Goal: Register for event/course

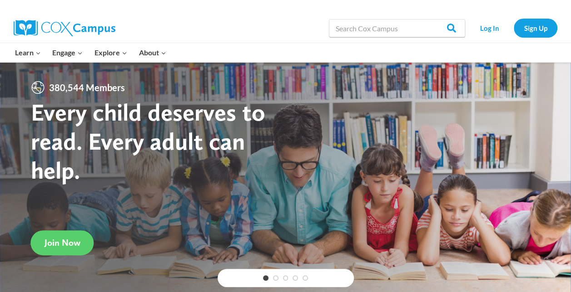
click at [480, 17] on div "Log In Sign Up" at bounding box center [513, 28] width 88 height 29
click at [484, 23] on link "Log In" at bounding box center [489, 28] width 40 height 19
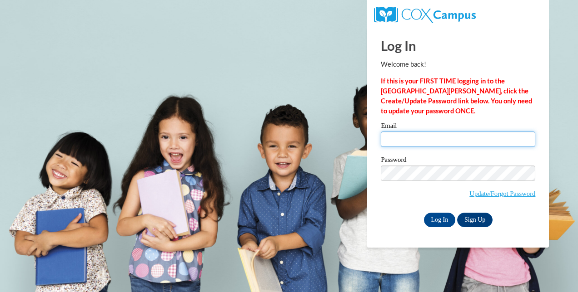
click at [409, 133] on input "Email" at bounding box center [457, 139] width 154 height 15
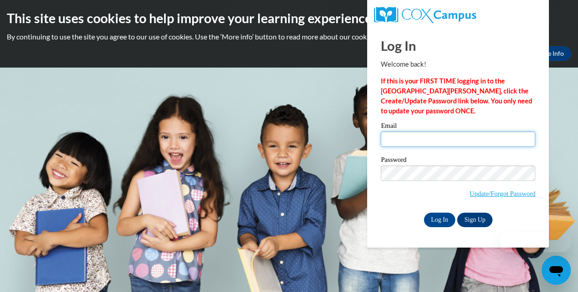
type input "[EMAIL_ADDRESS][DOMAIN_NAME]"
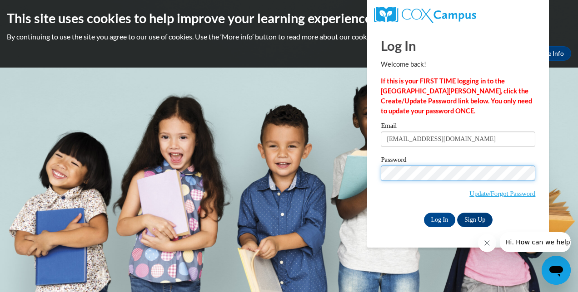
click at [424, 213] on input "Log In" at bounding box center [440, 220] width 32 height 15
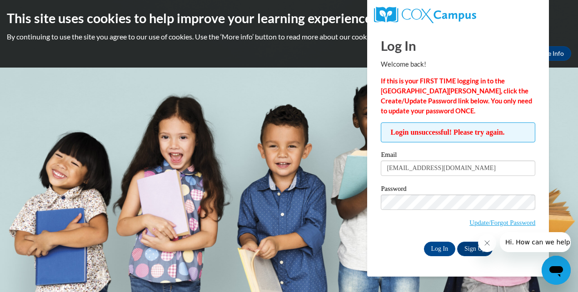
click html "Hi. How can we help?"
click at [504, 221] on link "Update/Forgot Password" at bounding box center [502, 222] width 66 height 7
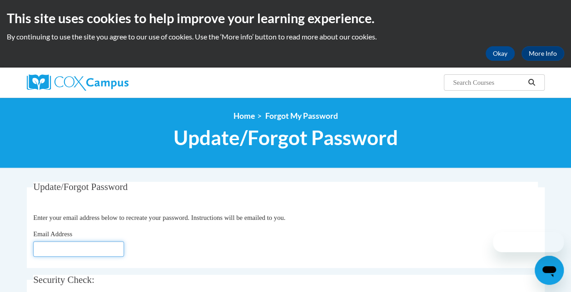
click at [95, 250] on input "Email Address" at bounding box center [78, 249] width 91 height 15
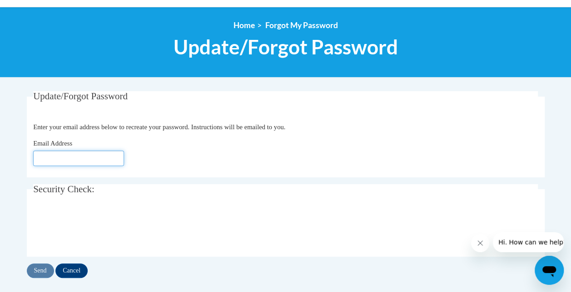
click at [55, 156] on input "Email Address" at bounding box center [78, 158] width 91 height 15
type input "sofiadfischer@gmail.com"
click at [44, 265] on input "Send" at bounding box center [40, 271] width 27 height 15
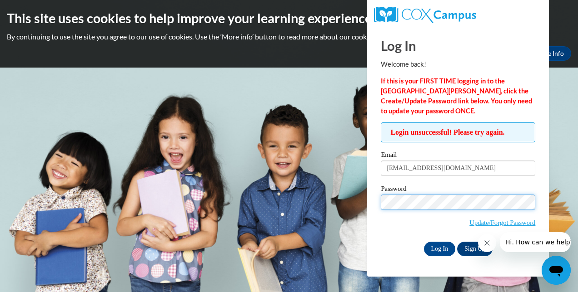
click at [424, 242] on input "Log In" at bounding box center [440, 249] width 32 height 15
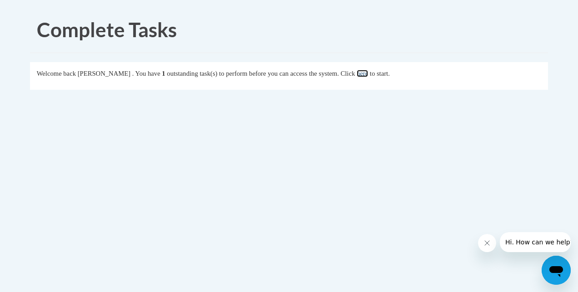
click at [368, 73] on link "here" at bounding box center [361, 73] width 11 height 7
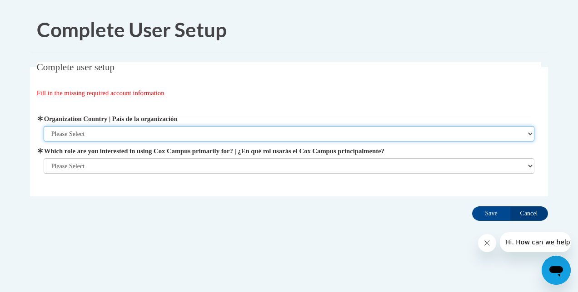
click at [100, 127] on select "Please Select United States | Estados Unidos Outside of the United States | Fue…" at bounding box center [289, 133] width 491 height 15
select select "ad49bcad-a171-4b2e-b99c-48b446064914"
click at [44, 126] on select "Please Select United States | Estados Unidos Outside of the United States | Fue…" at bounding box center [289, 133] width 491 height 15
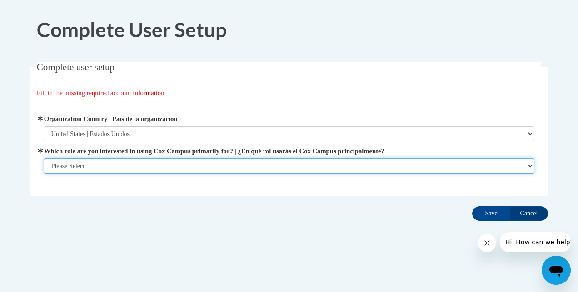
click at [112, 166] on select "Please Select College/University | Colegio/Universidad Community/Nonprofit Part…" at bounding box center [289, 165] width 491 height 15
select select "5a18ea06-2b54-4451-96f2-d152daf9eac5"
click at [44, 174] on select "Please Select College/University | Colegio/Universidad Community/Nonprofit Part…" at bounding box center [289, 165] width 491 height 15
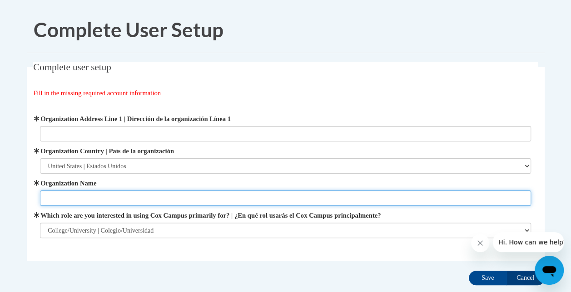
click at [99, 193] on input "Organization Name" at bounding box center [285, 198] width 491 height 15
type input "Brenau University"
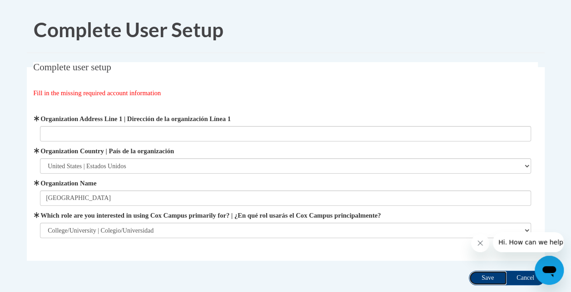
click at [497, 276] on input "Save" at bounding box center [488, 278] width 38 height 15
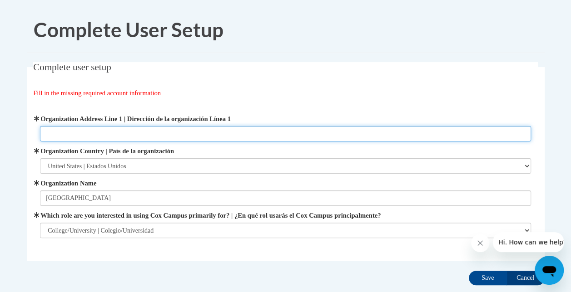
click at [84, 134] on input "Organization Address Line 1 | Dirección de la organización Línea 1" at bounding box center [285, 133] width 491 height 15
click at [110, 127] on input "Organization Address Line 1 | Dirección de la organización Línea 1" at bounding box center [285, 133] width 491 height 15
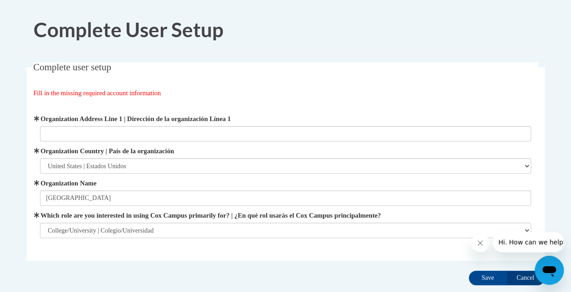
click at [338, 89] on div "Fill in the missing required account information" at bounding box center [285, 93] width 504 height 10
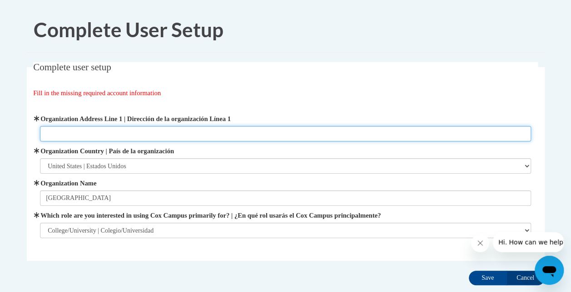
click at [82, 129] on input "Organization Address Line 1 | Dirección de la organización Línea 1" at bounding box center [285, 133] width 491 height 15
paste input "500 Washington St SE, Gainesville, GA 30501"
type input "500 Washington St SE, Gainesville, GA 30501"
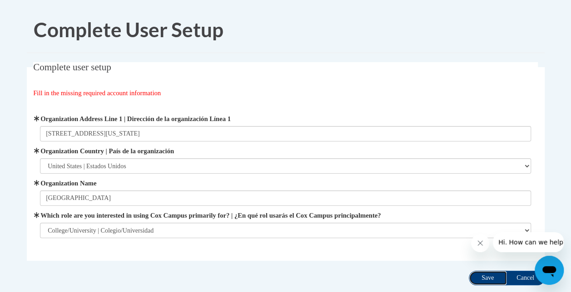
click at [493, 281] on input "Save" at bounding box center [488, 278] width 38 height 15
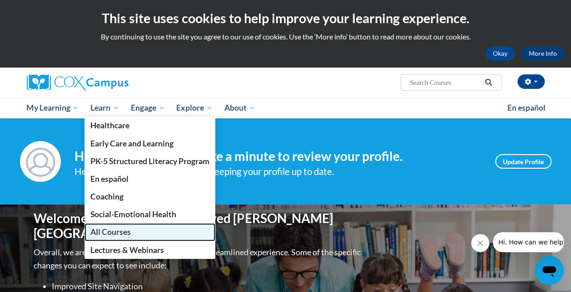
click at [113, 230] on span "All Courses" at bounding box center [110, 232] width 40 height 10
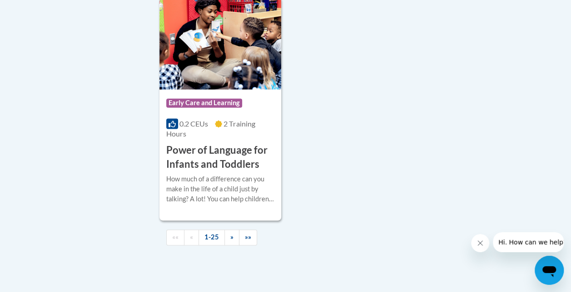
scroll to position [2406, 0]
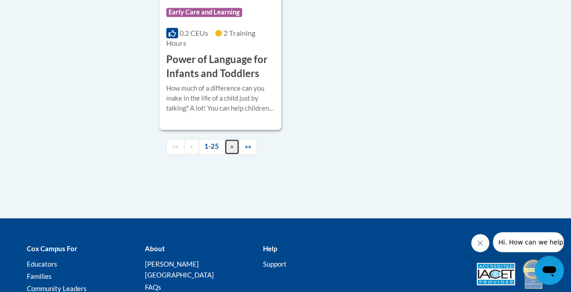
click at [233, 139] on link "»" at bounding box center [231, 147] width 15 height 16
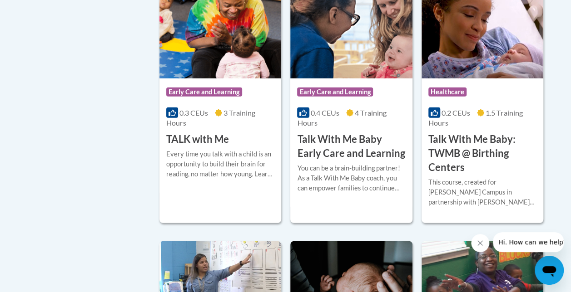
scroll to position [1066, 0]
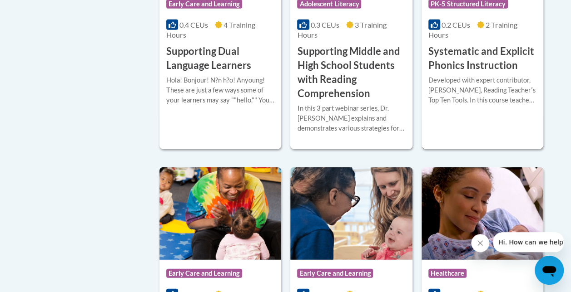
click at [460, 50] on h3 "Systematic and Explicit Phonics Instruction" at bounding box center [482, 58] width 108 height 28
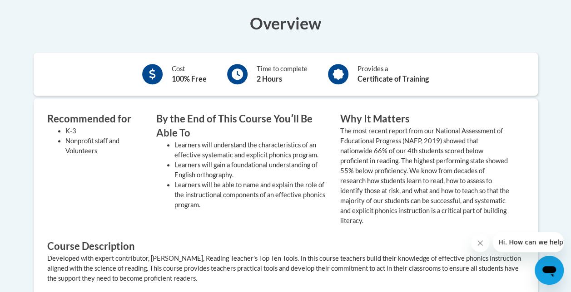
scroll to position [182, 0]
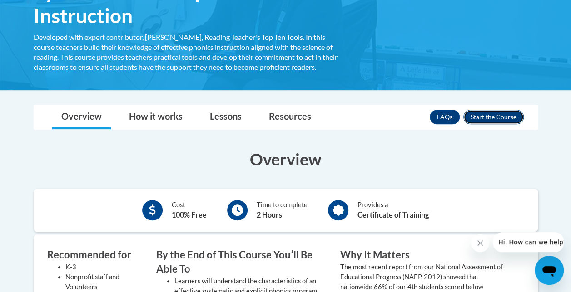
click at [507, 116] on button "Enroll" at bounding box center [493, 117] width 60 height 15
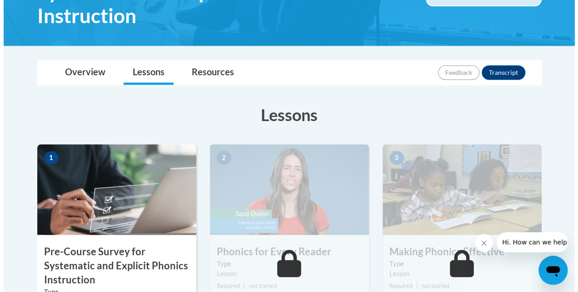
scroll to position [272, 0]
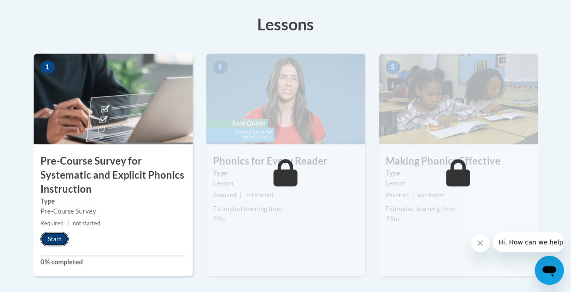
click at [49, 239] on button "Start" at bounding box center [54, 239] width 28 height 15
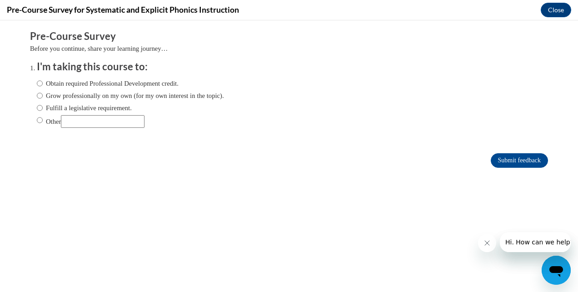
scroll to position [0, 0]
click at [37, 121] on input "Other" at bounding box center [40, 120] width 6 height 10
radio input "true"
click at [81, 123] on input "Other" at bounding box center [103, 121] width 84 height 13
type input "college"
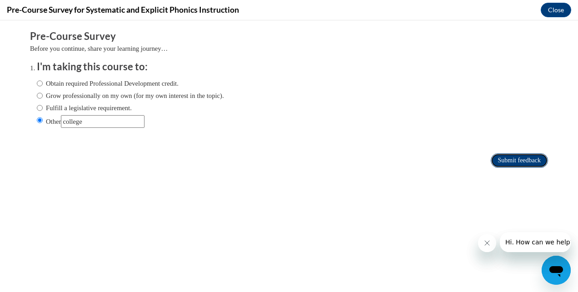
click at [490, 164] on input "Submit feedback" at bounding box center [518, 160] width 57 height 15
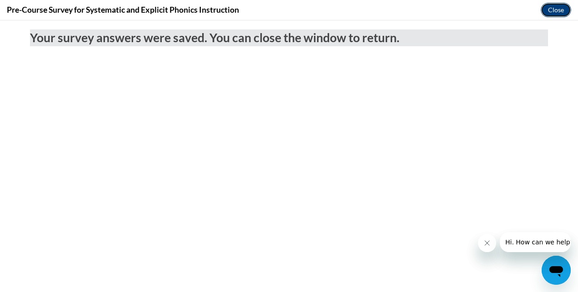
click at [551, 8] on button "Close" at bounding box center [555, 10] width 30 height 15
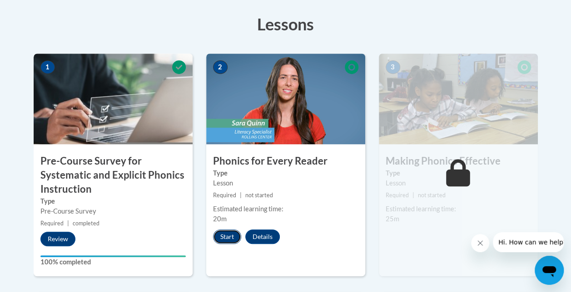
click at [231, 237] on button "Start" at bounding box center [227, 237] width 28 height 15
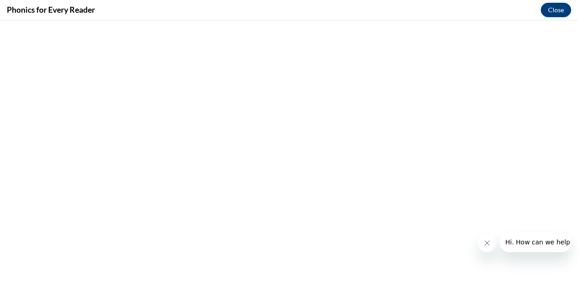
click at [484, 246] on icon "Close message from company" at bounding box center [486, 243] width 7 height 7
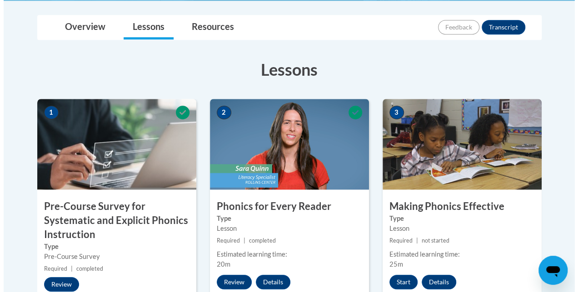
scroll to position [318, 0]
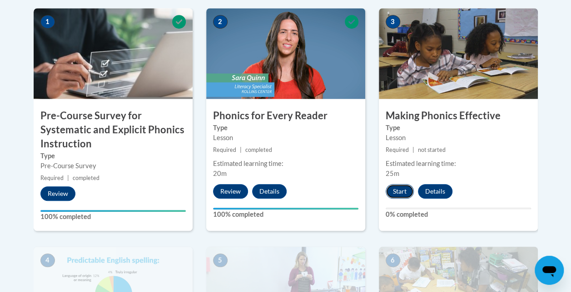
click at [400, 188] on button "Start" at bounding box center [399, 191] width 28 height 15
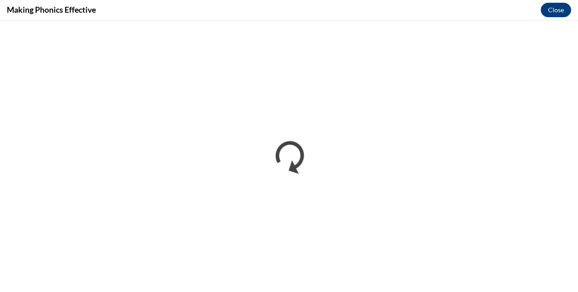
scroll to position [0, 0]
